Goal: Use online tool/utility: Utilize a website feature to perform a specific function

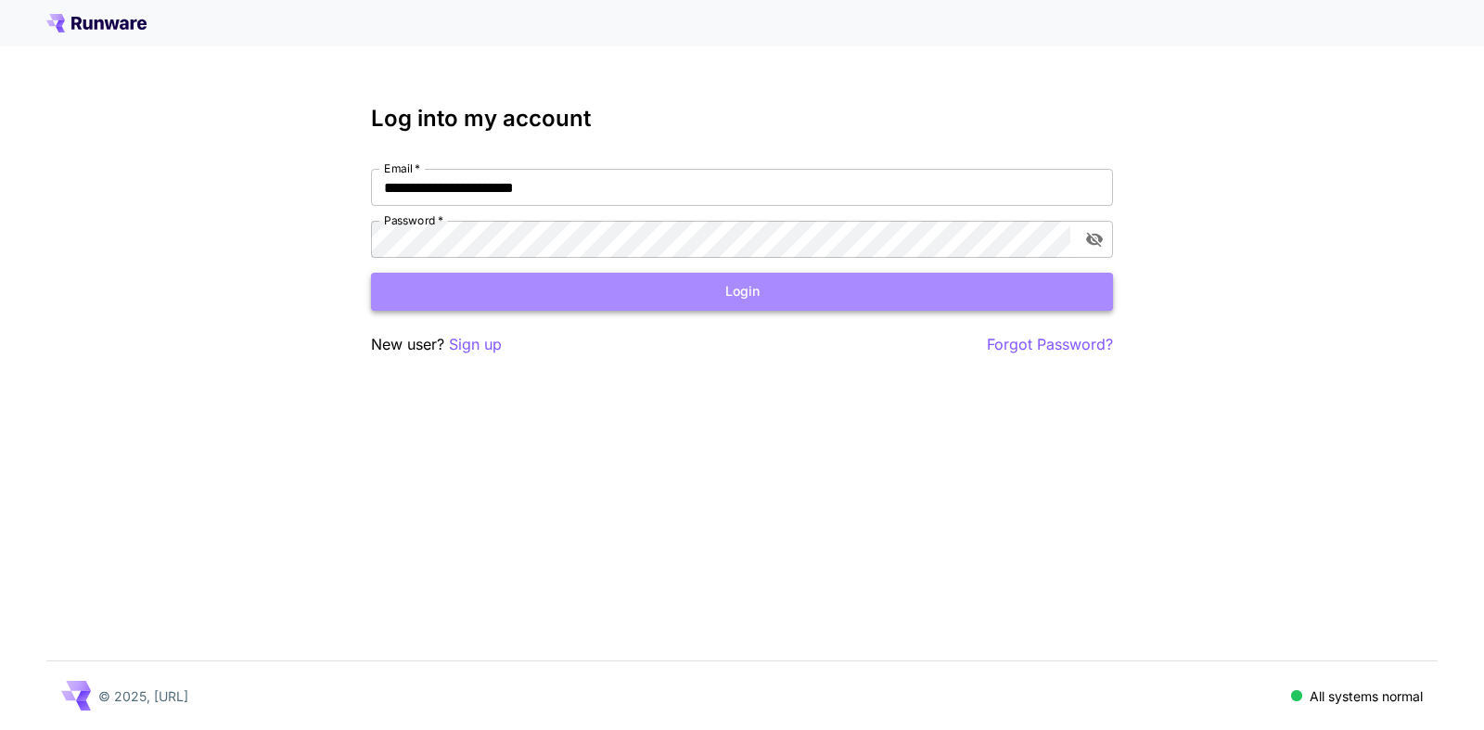
click at [725, 304] on button "Login" at bounding box center [742, 292] width 742 height 38
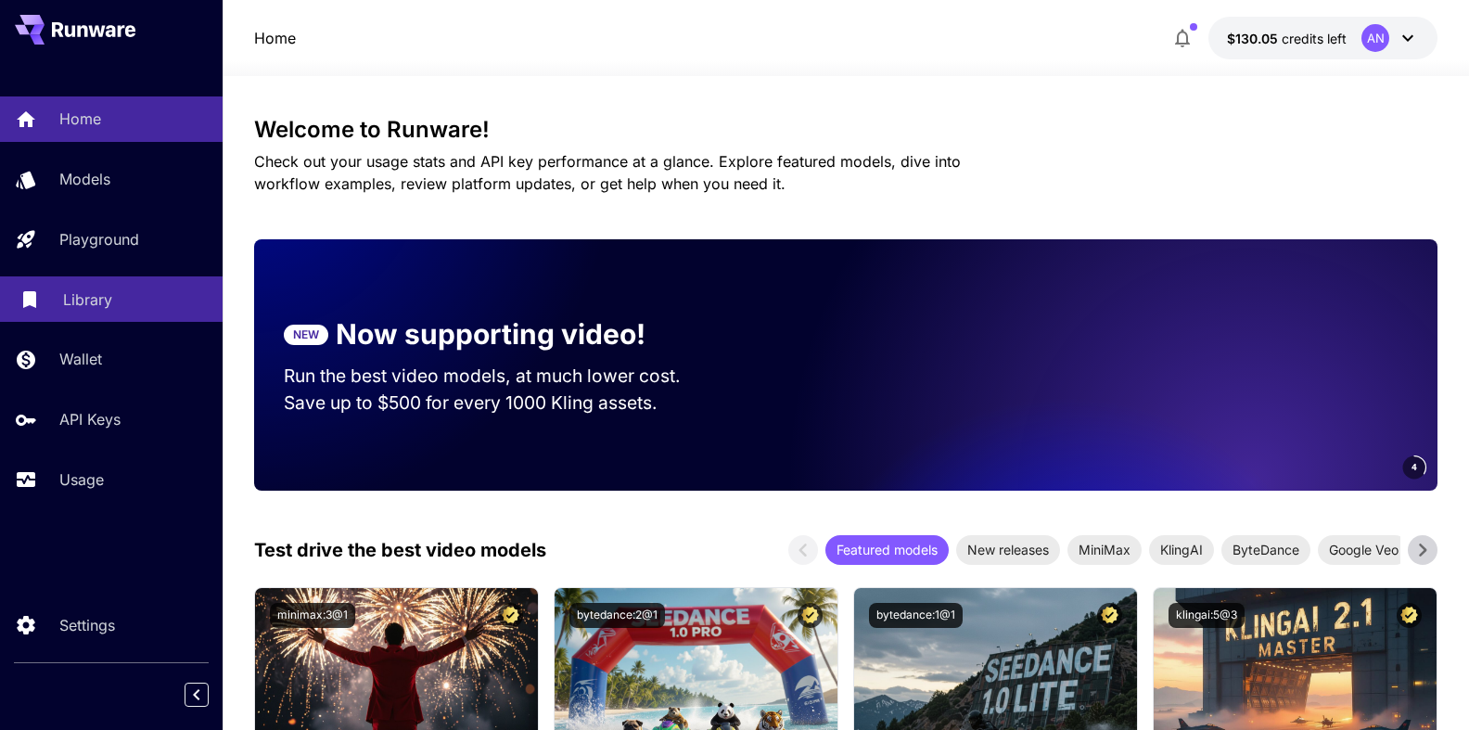
click at [81, 302] on p "Library" at bounding box center [87, 300] width 49 height 22
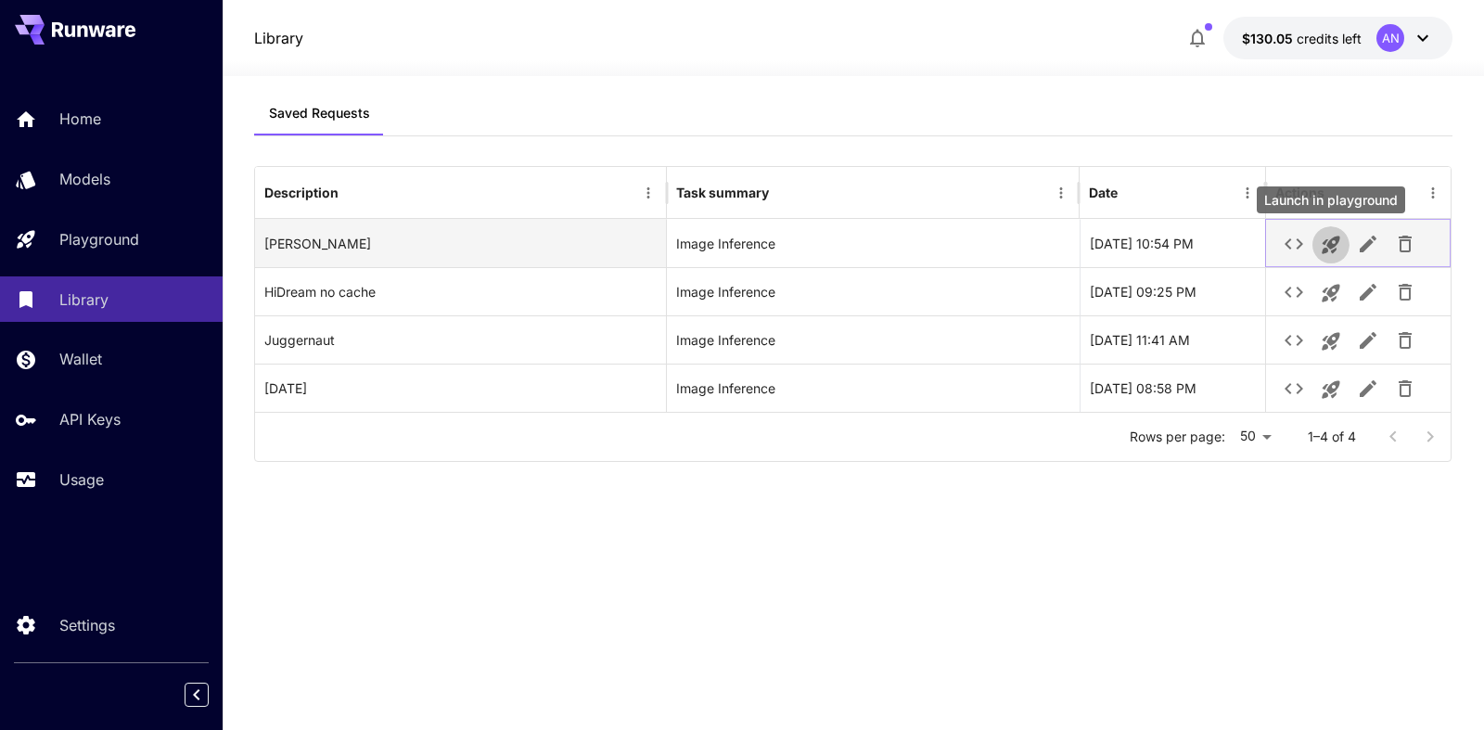
click at [1329, 250] on icon "Launch in playground" at bounding box center [1331, 245] width 22 height 22
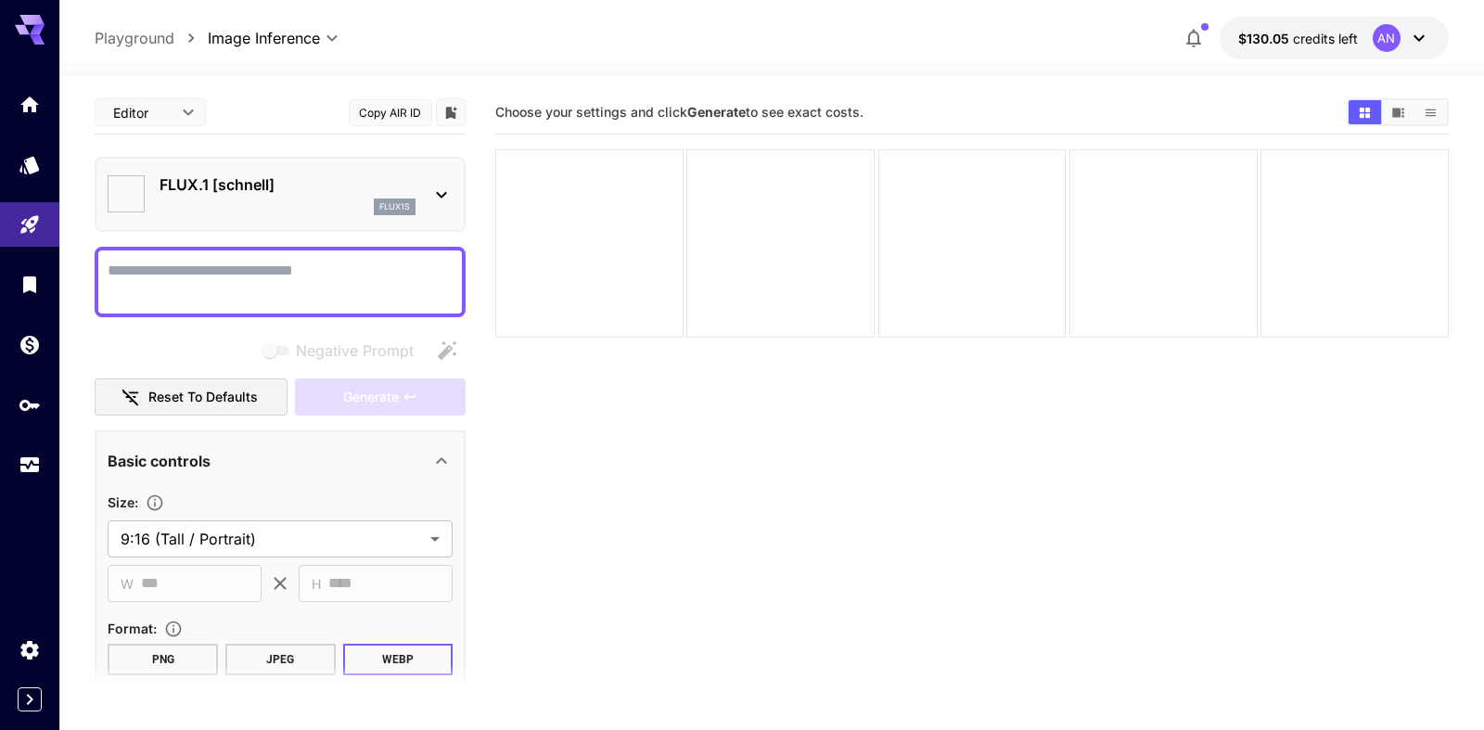
type input "**********"
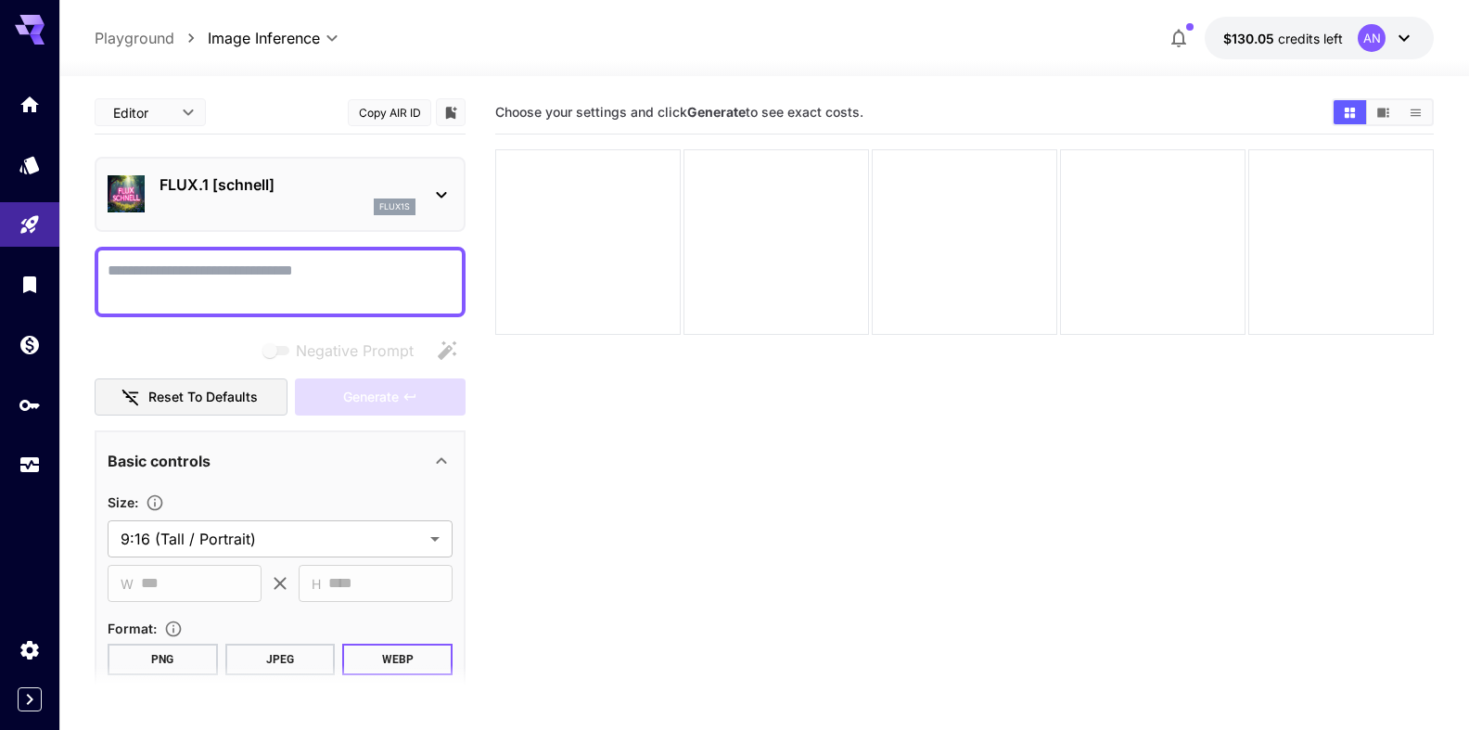
click at [325, 261] on textarea "Negative Prompt" at bounding box center [280, 282] width 345 height 45
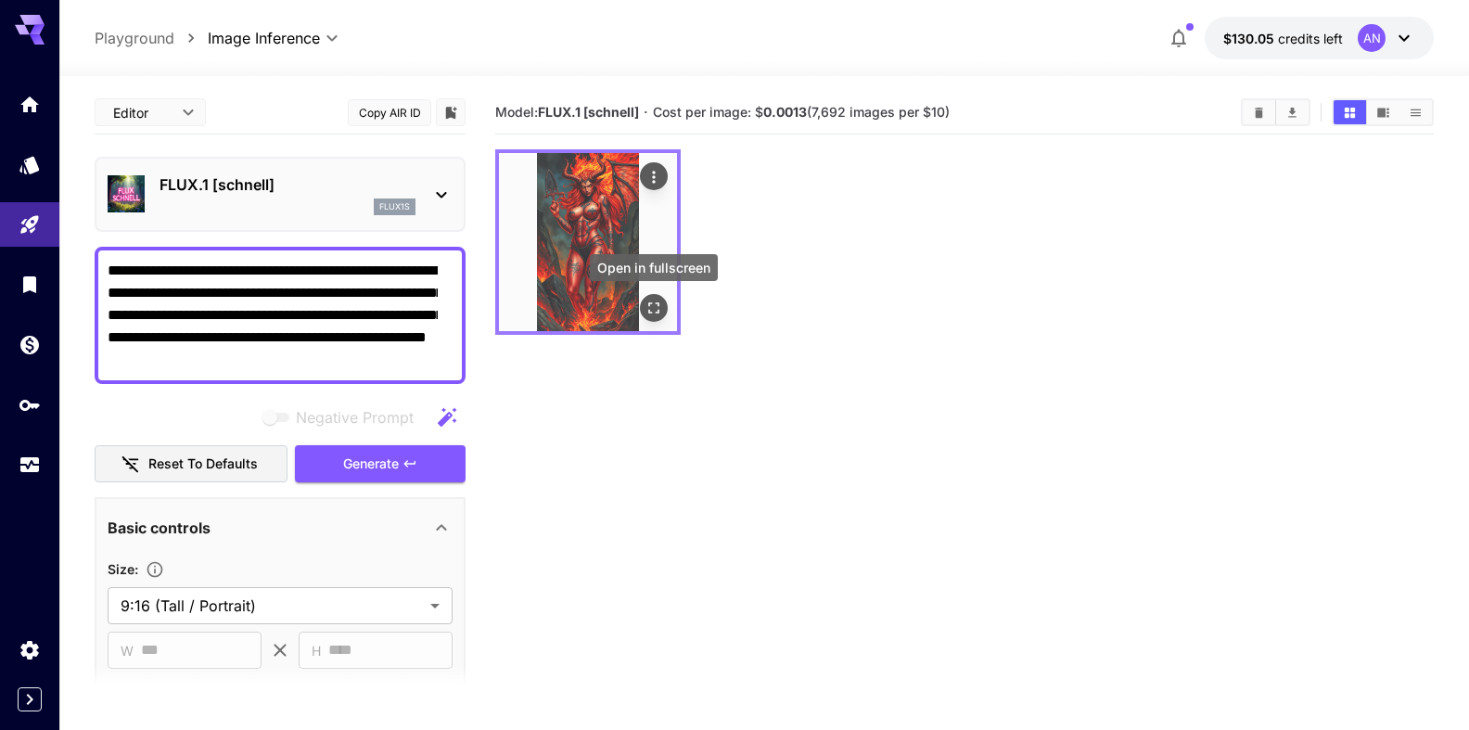
type textarea "**********"
click at [656, 311] on icon "Open in fullscreen" at bounding box center [654, 308] width 19 height 19
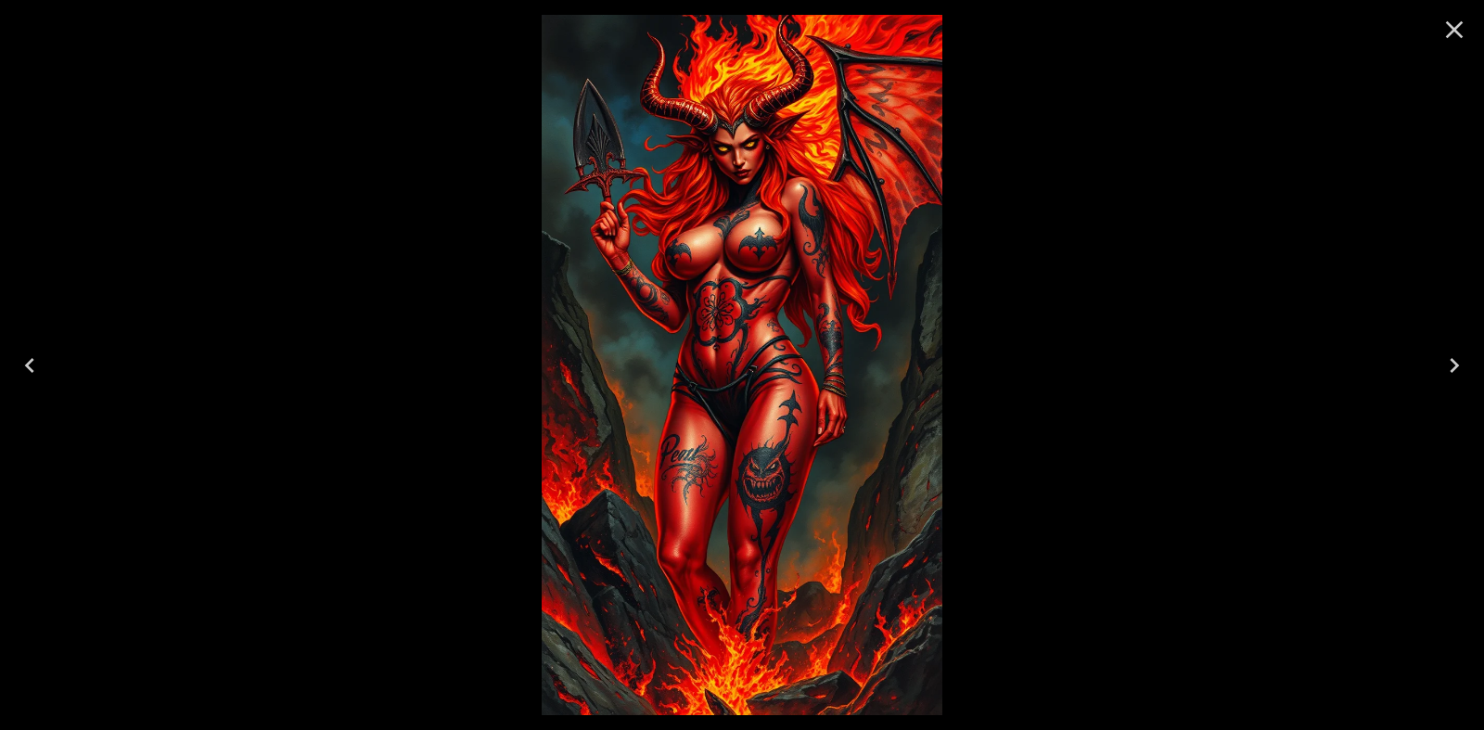
click at [1448, 24] on icon "Close" at bounding box center [1455, 30] width 18 height 18
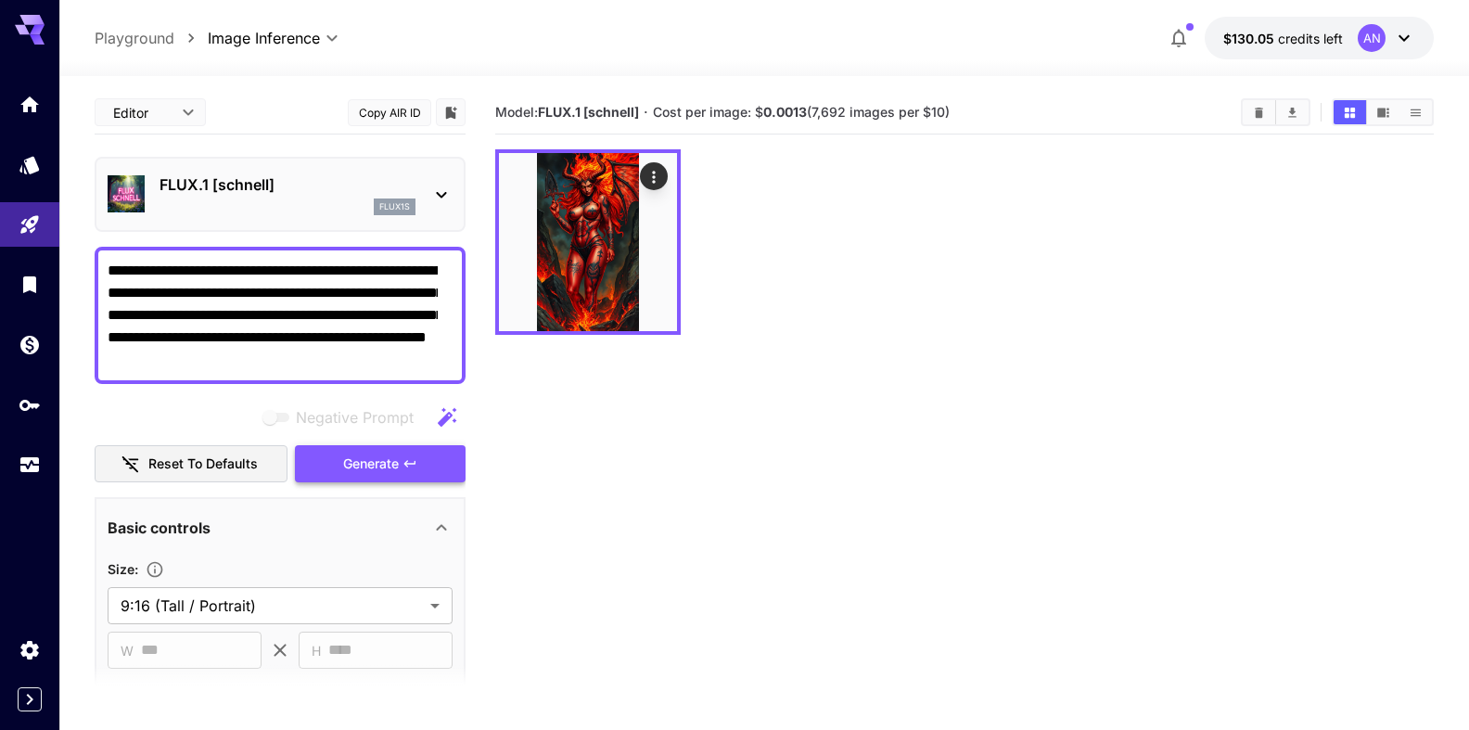
click at [384, 458] on span "Generate" at bounding box center [371, 464] width 56 height 23
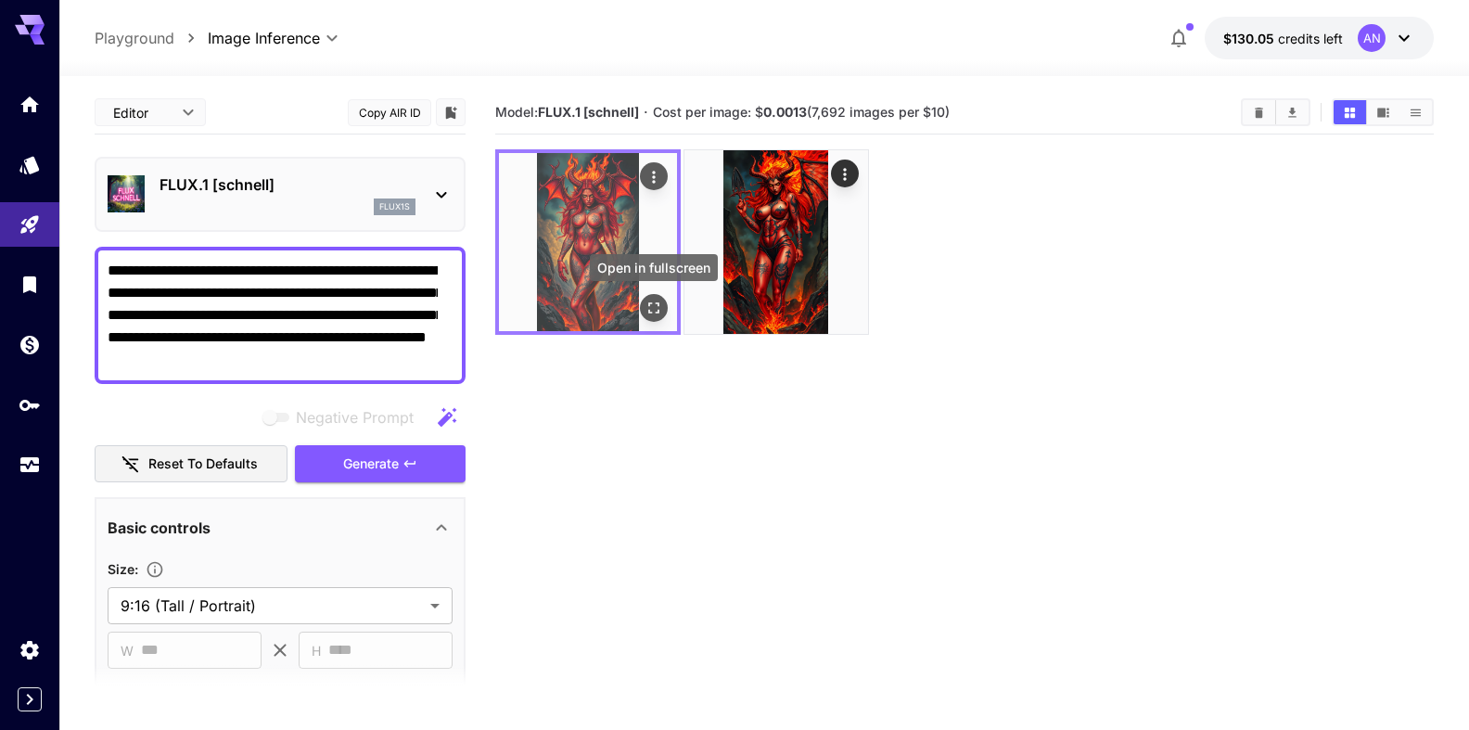
click at [660, 309] on icon "Open in fullscreen" at bounding box center [654, 308] width 19 height 19
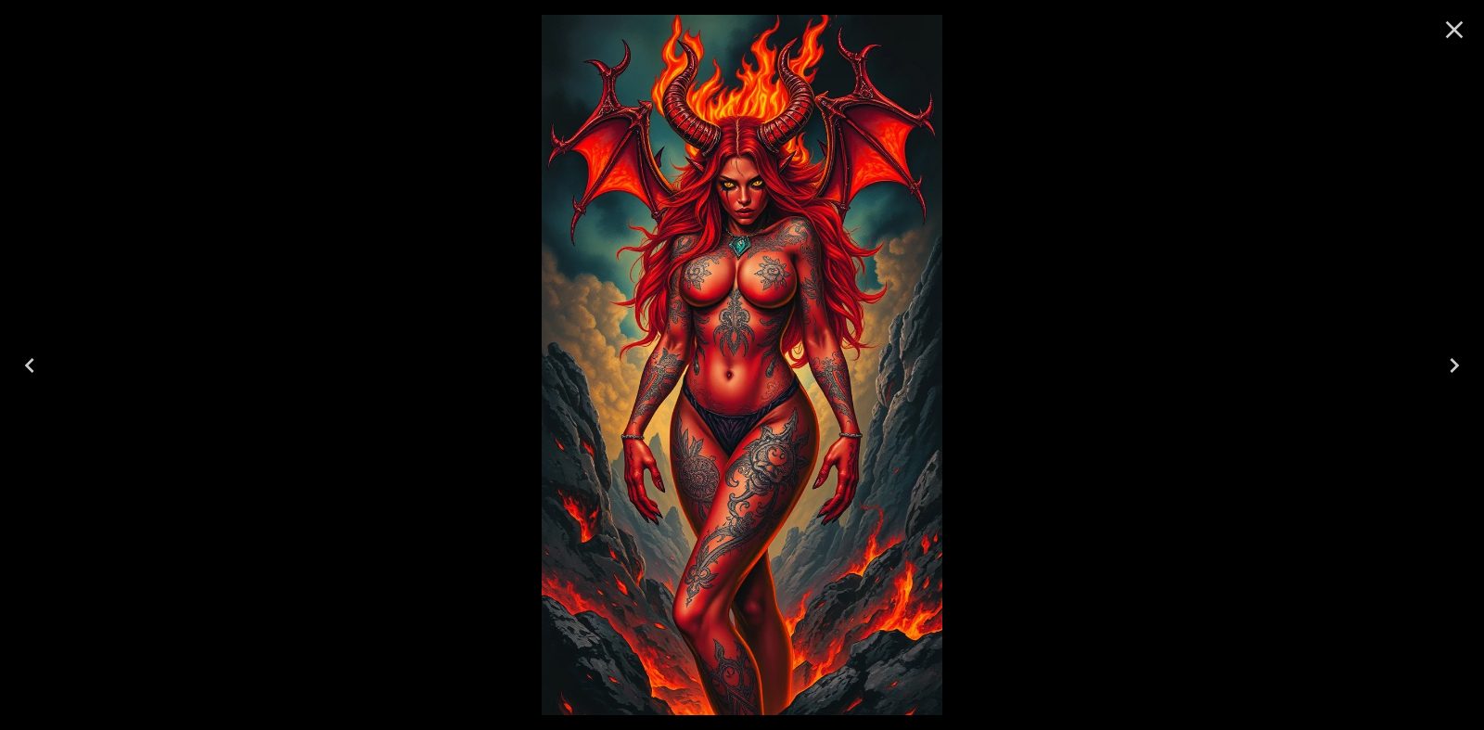
click at [1463, 43] on icon "Close" at bounding box center [1455, 30] width 30 height 30
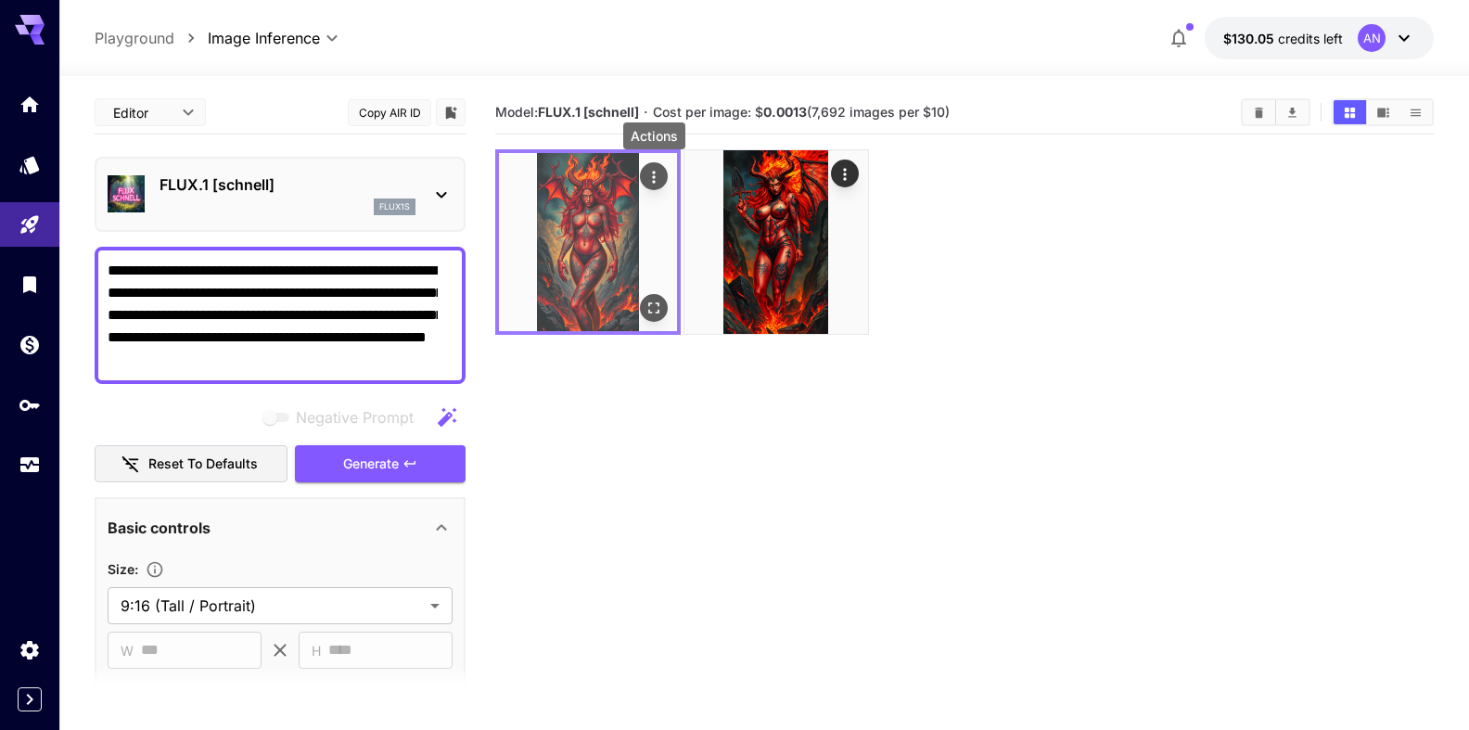
click at [660, 178] on icon "Actions" at bounding box center [654, 177] width 19 height 19
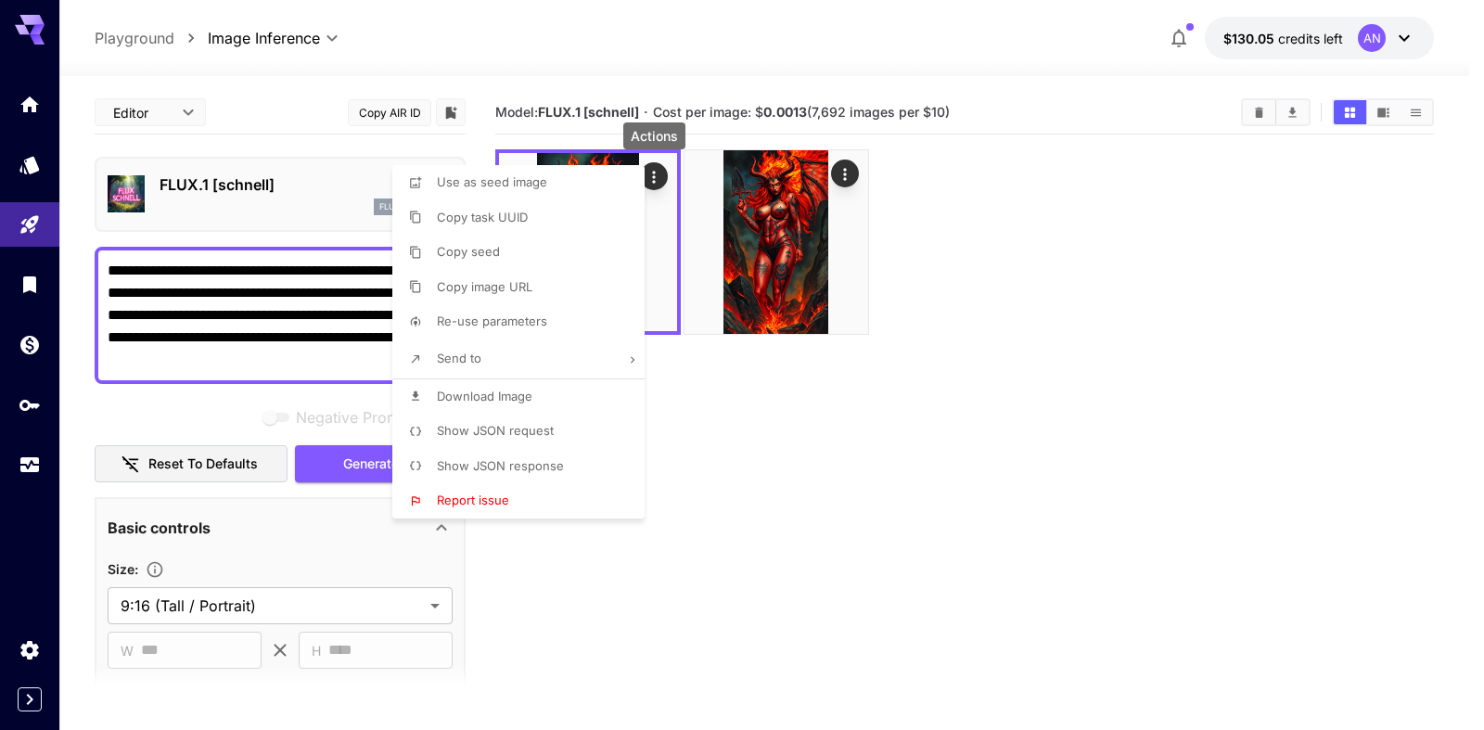
click at [504, 397] on span "Download Image" at bounding box center [485, 396] width 96 height 15
click at [375, 462] on div at bounding box center [742, 365] width 1484 height 730
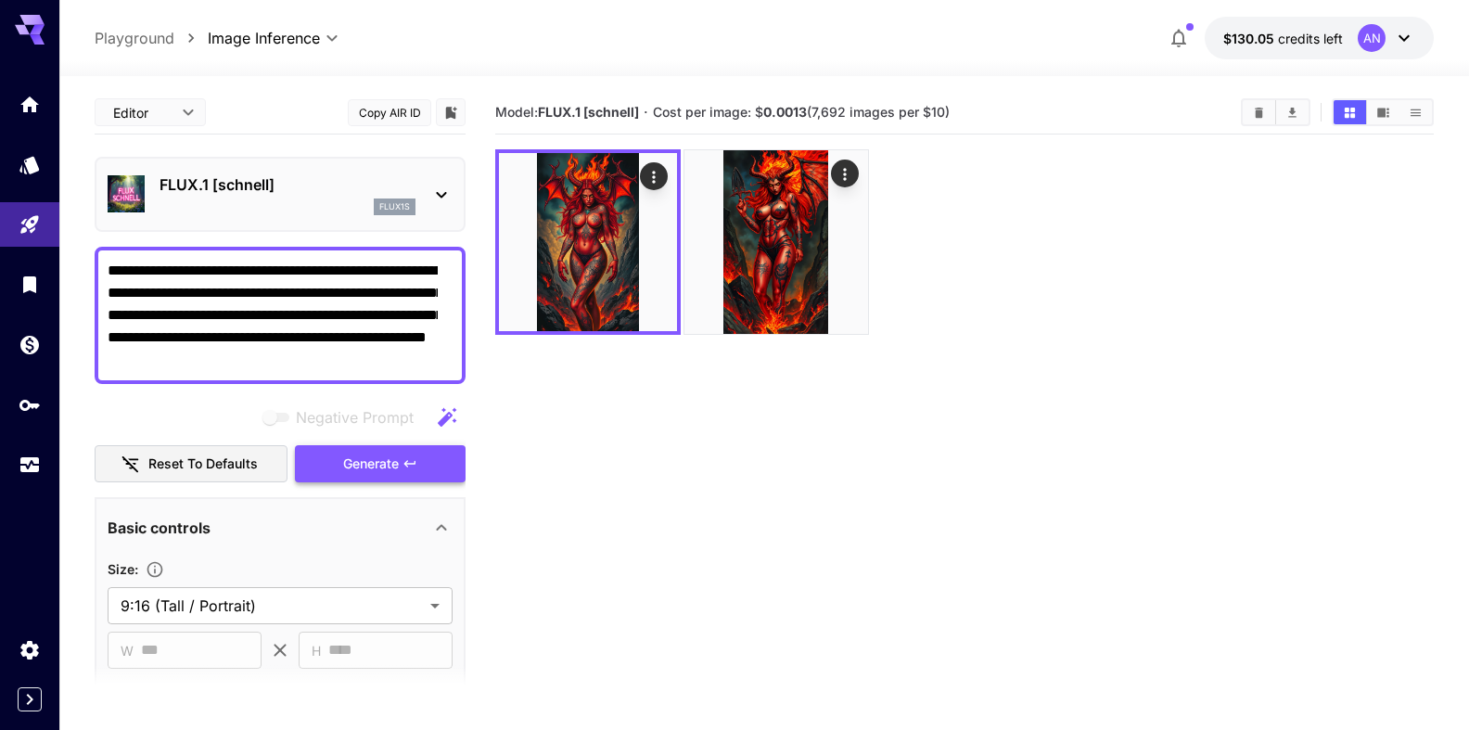
click at [372, 465] on span "Generate" at bounding box center [371, 464] width 56 height 23
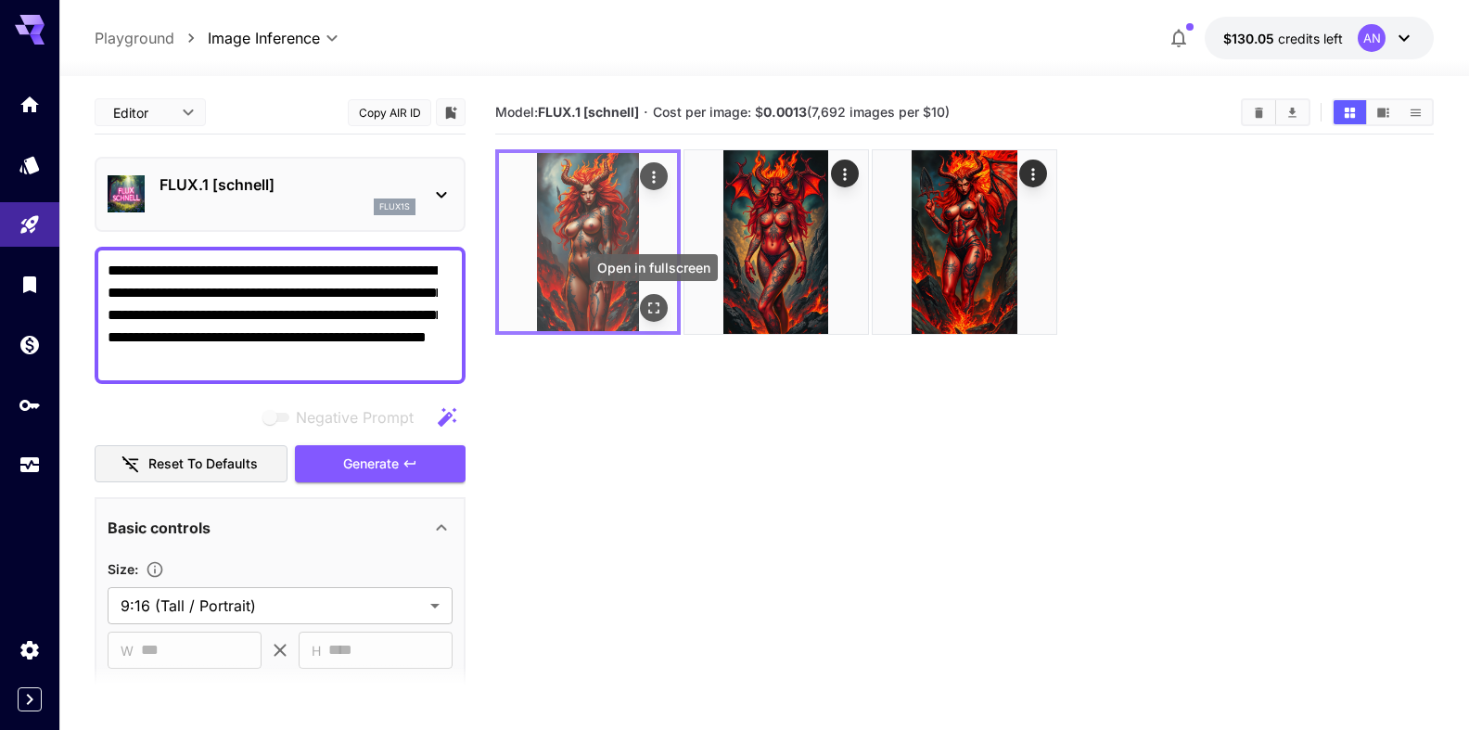
click at [642, 310] on button "Open in fullscreen" at bounding box center [654, 308] width 28 height 28
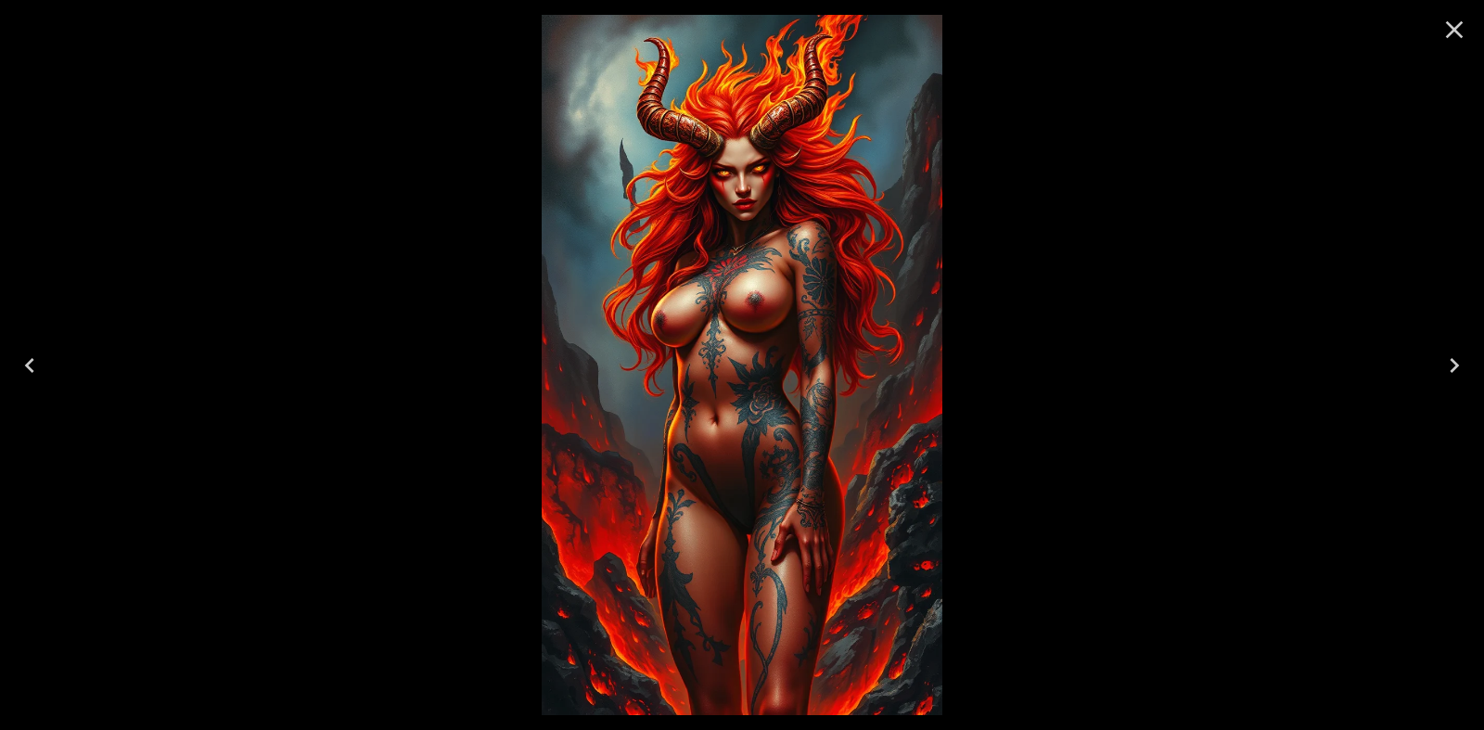
click at [1454, 30] on icon "Close" at bounding box center [1455, 30] width 18 height 18
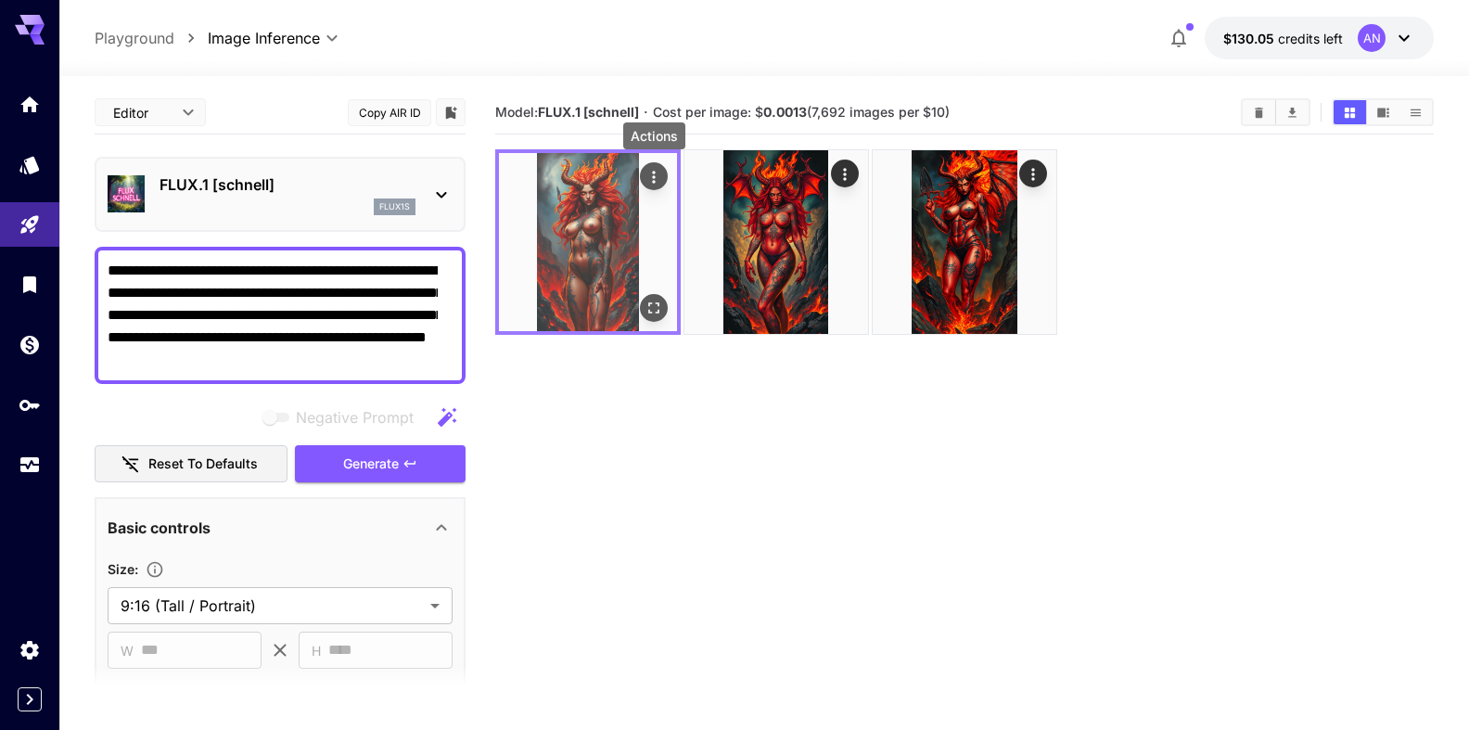
click at [658, 171] on icon "Actions" at bounding box center [654, 177] width 19 height 19
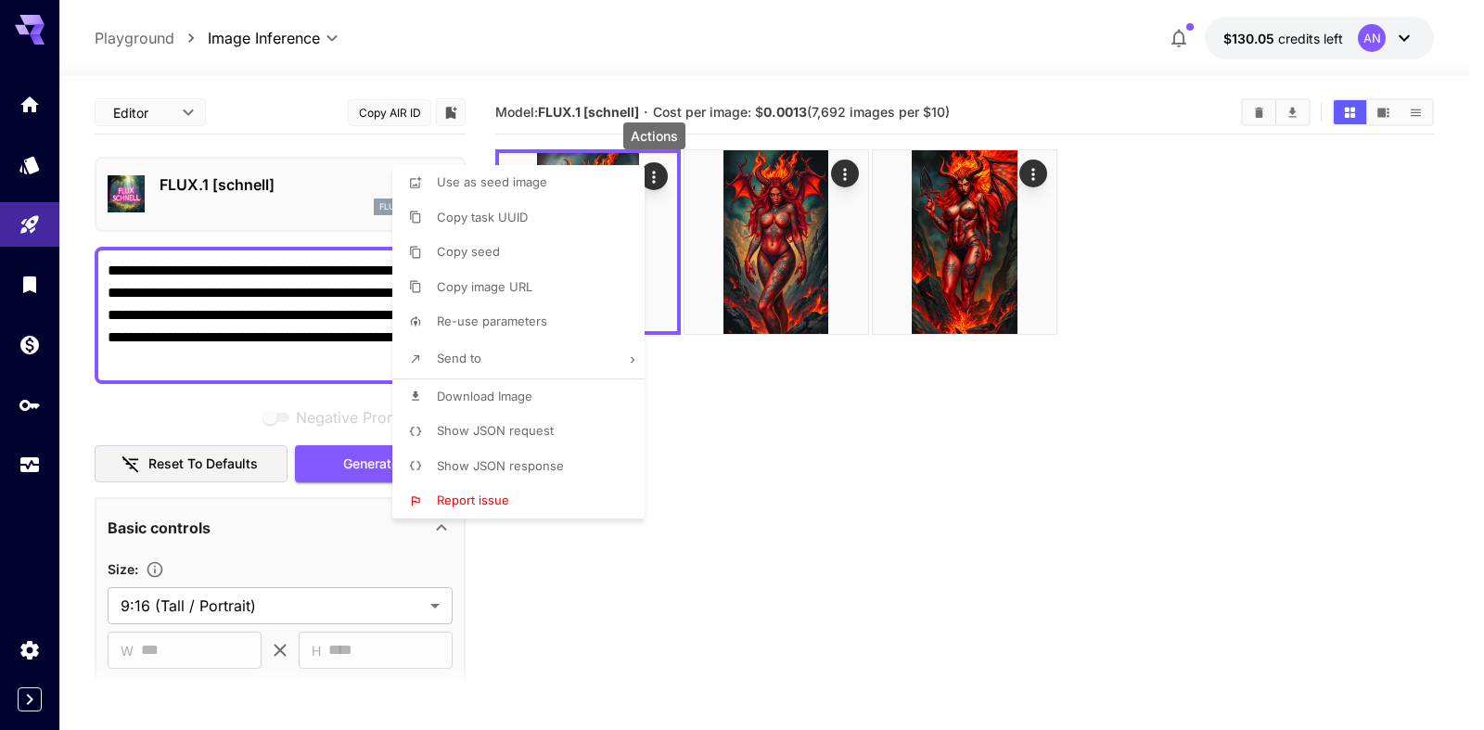
click at [507, 402] on span "Download Image" at bounding box center [485, 396] width 96 height 15
click at [1259, 107] on div at bounding box center [742, 365] width 1484 height 730
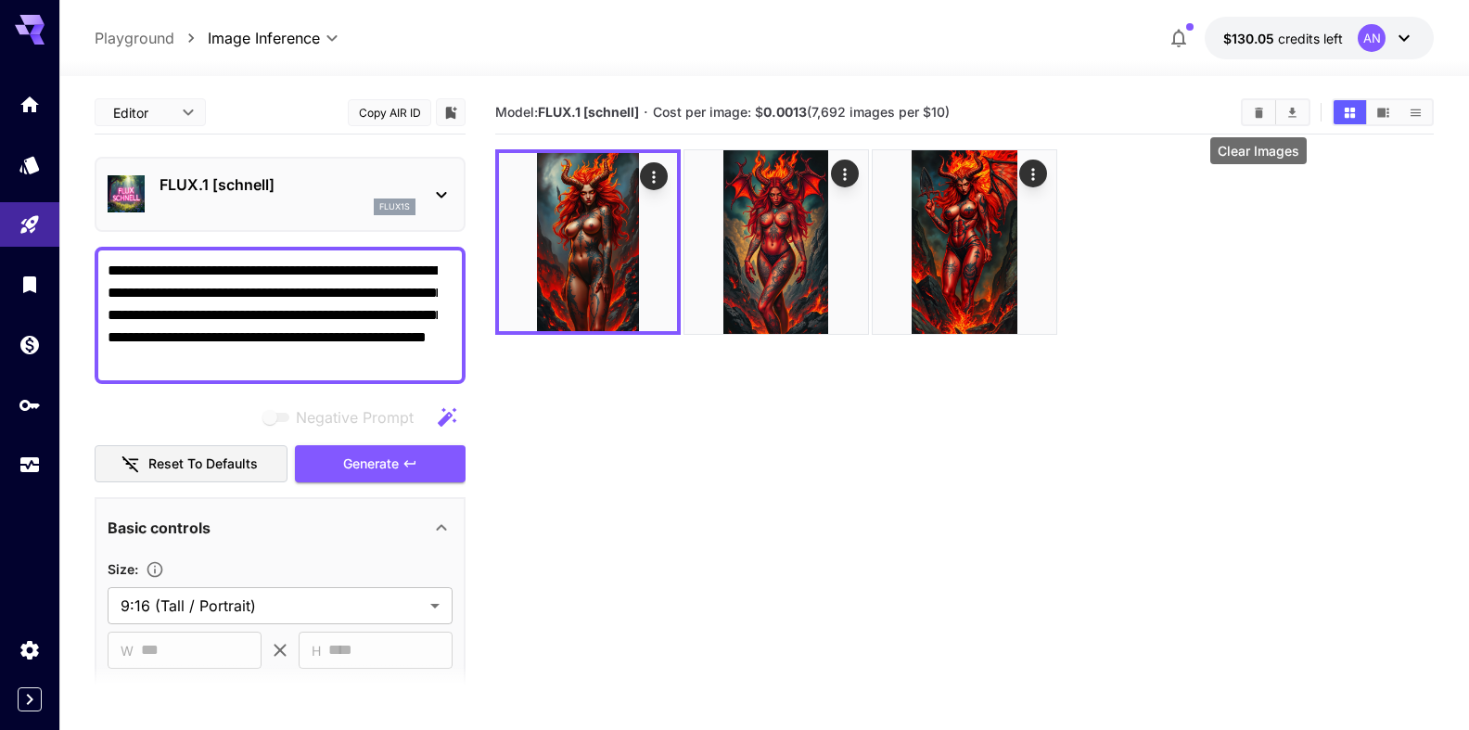
click at [1258, 122] on button "Clear Images" at bounding box center [1259, 112] width 32 height 24
